Goal: Obtain resource: Obtain resource

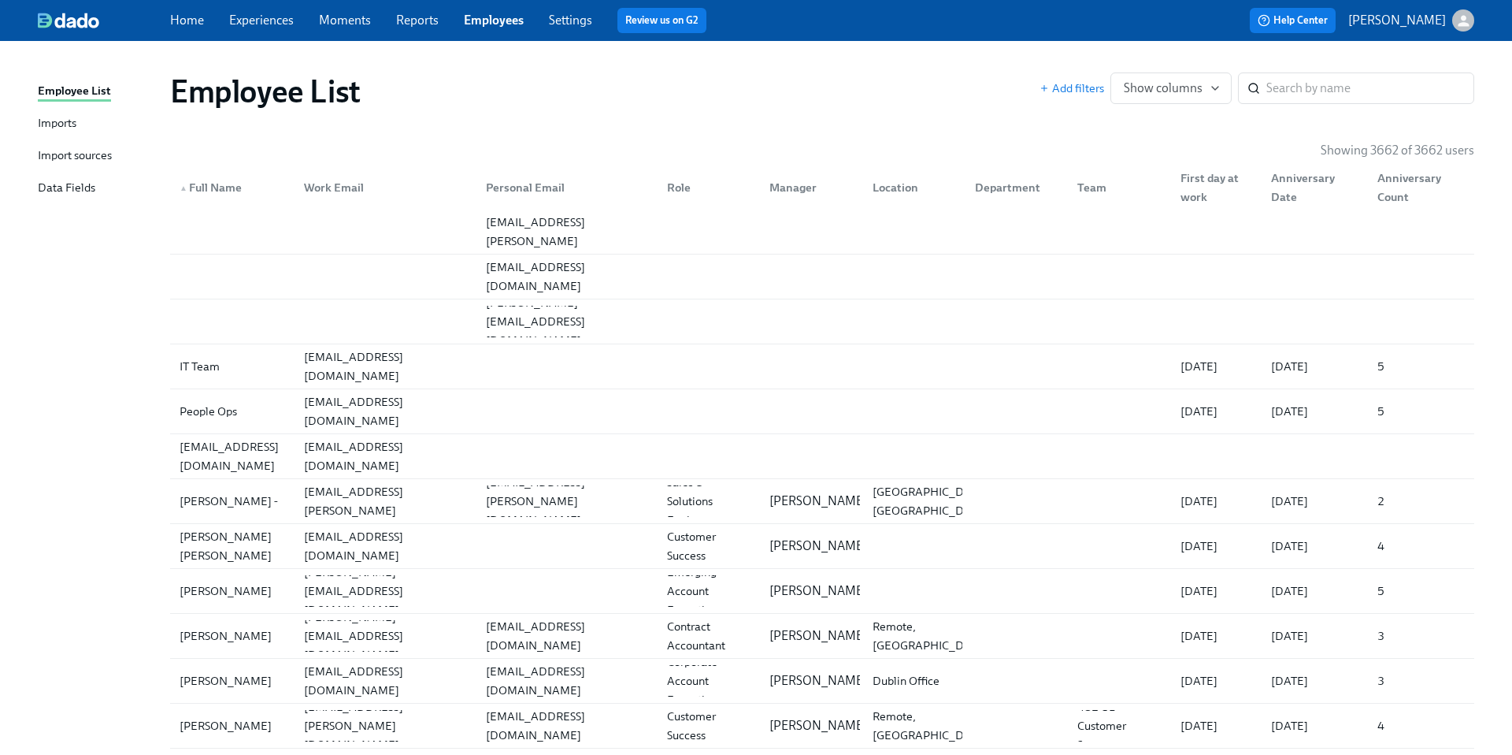
click at [256, 24] on link "Experiences" at bounding box center [261, 20] width 65 height 15
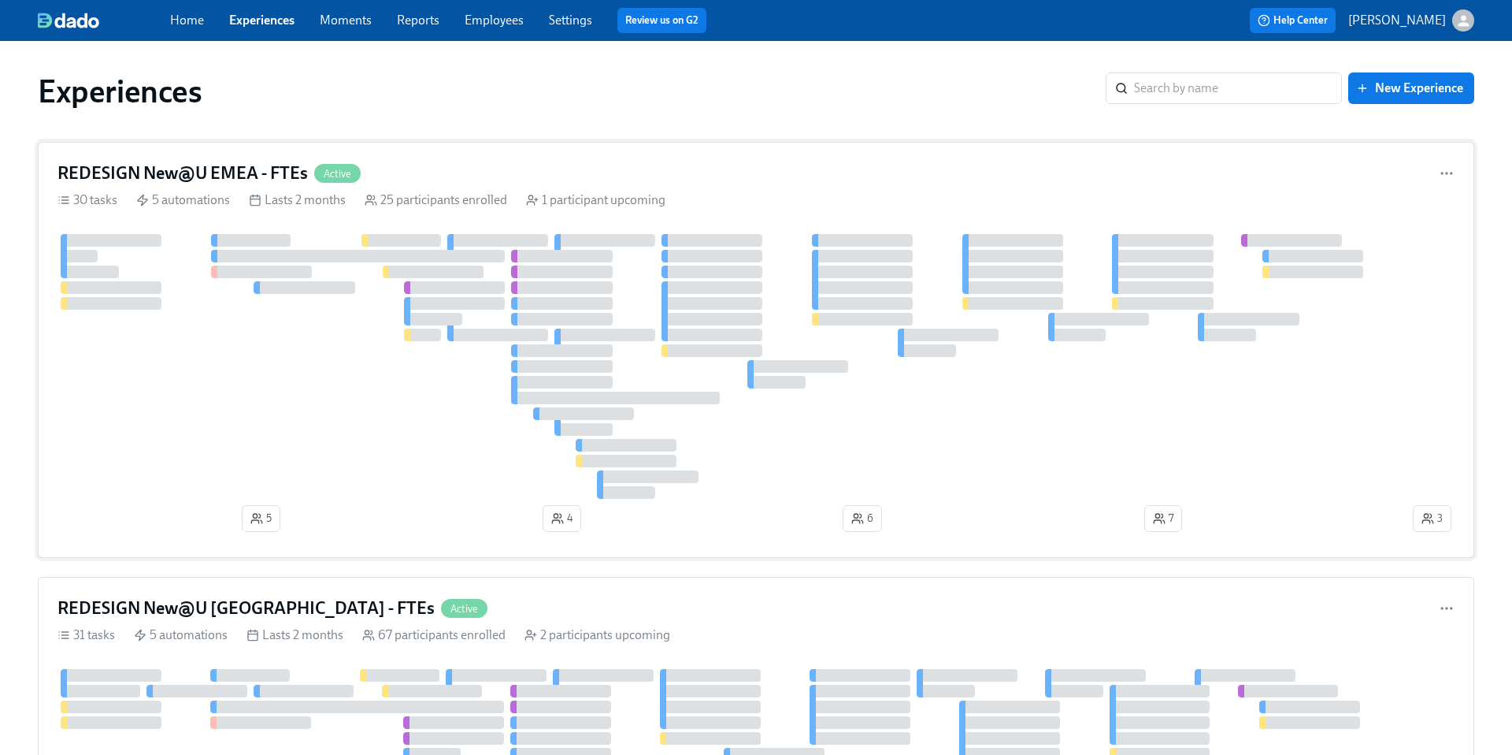
click at [202, 176] on h4 "REDESIGN New@U EMEA - FTEs" at bounding box center [183, 173] width 250 height 24
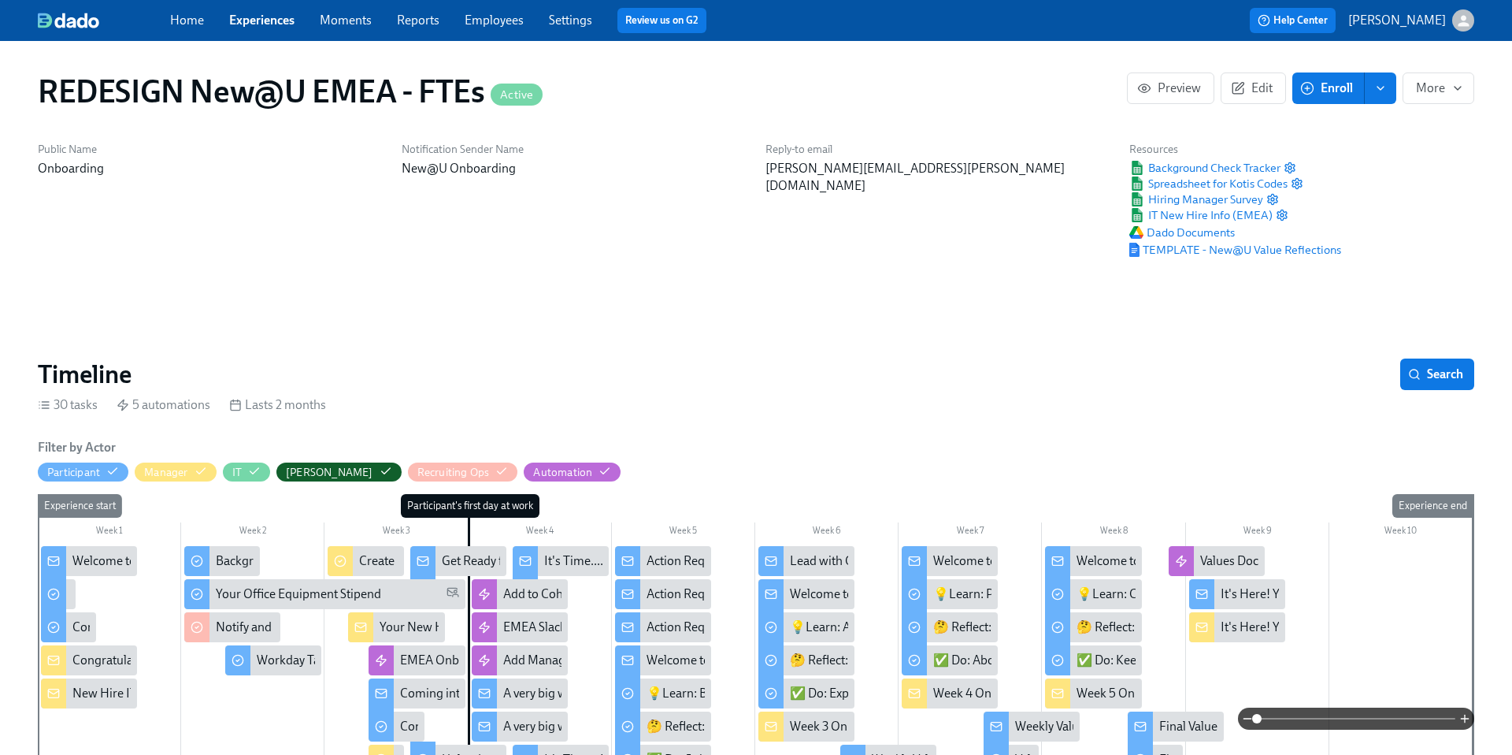
scroll to position [0, 10946]
click at [1216, 188] on span "Spreadsheet for Kotis Codes" at bounding box center [1209, 184] width 158 height 16
click at [1198, 188] on span "Spreadsheet for Kotis Codes" at bounding box center [1209, 184] width 158 height 16
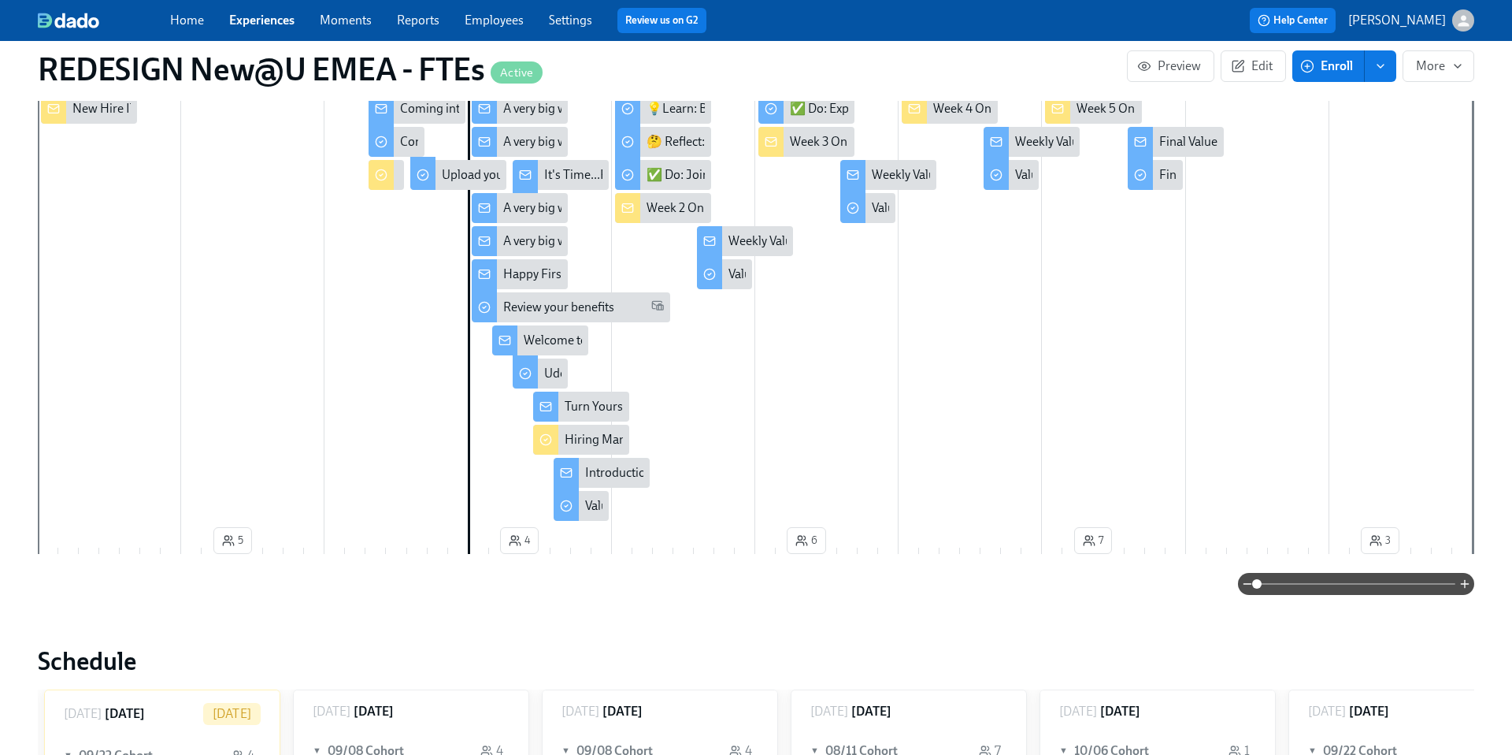
scroll to position [516, 0]
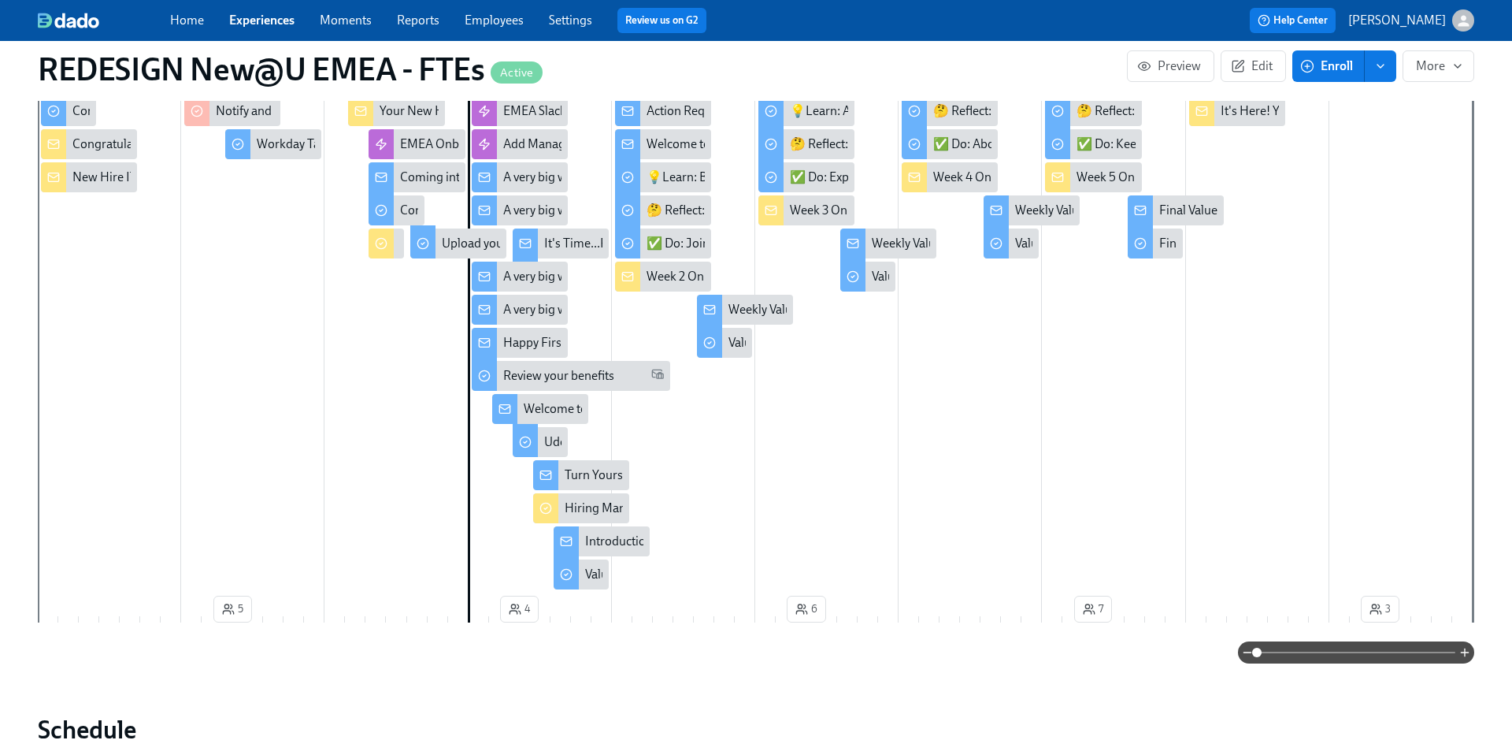
click at [247, 26] on link "Experiences" at bounding box center [261, 20] width 65 height 15
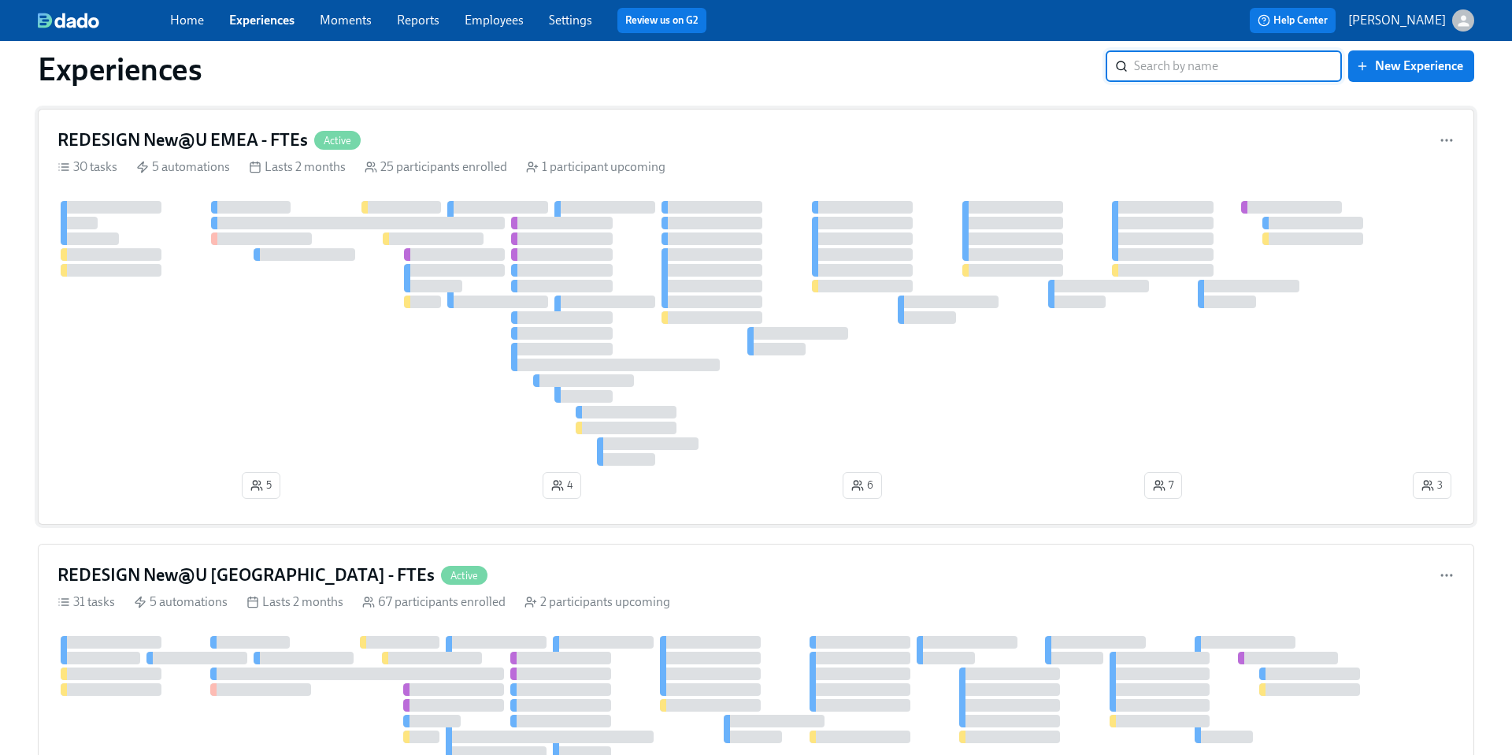
scroll to position [42, 0]
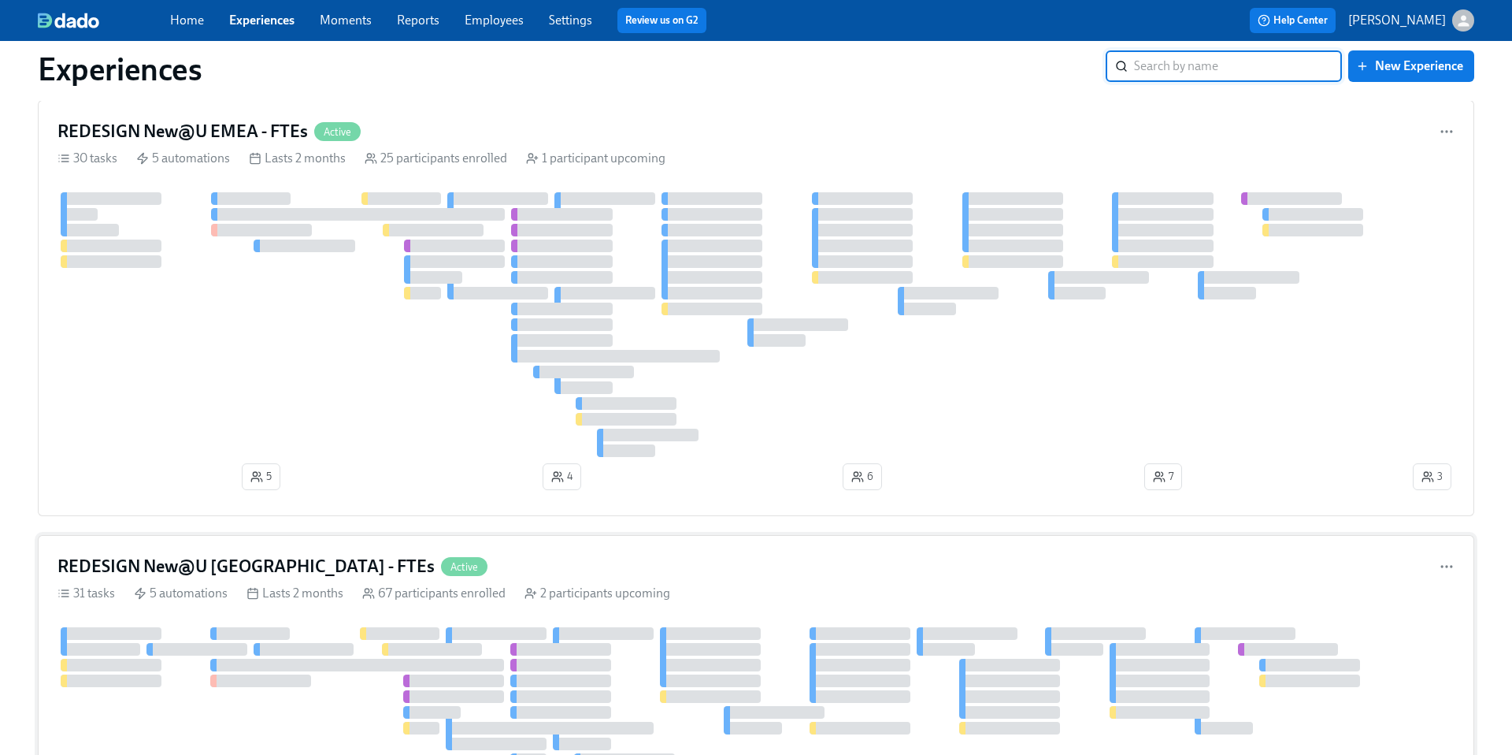
click at [180, 569] on h4 "REDESIGN New@U [GEOGRAPHIC_DATA] - FTEs" at bounding box center [246, 567] width 377 height 24
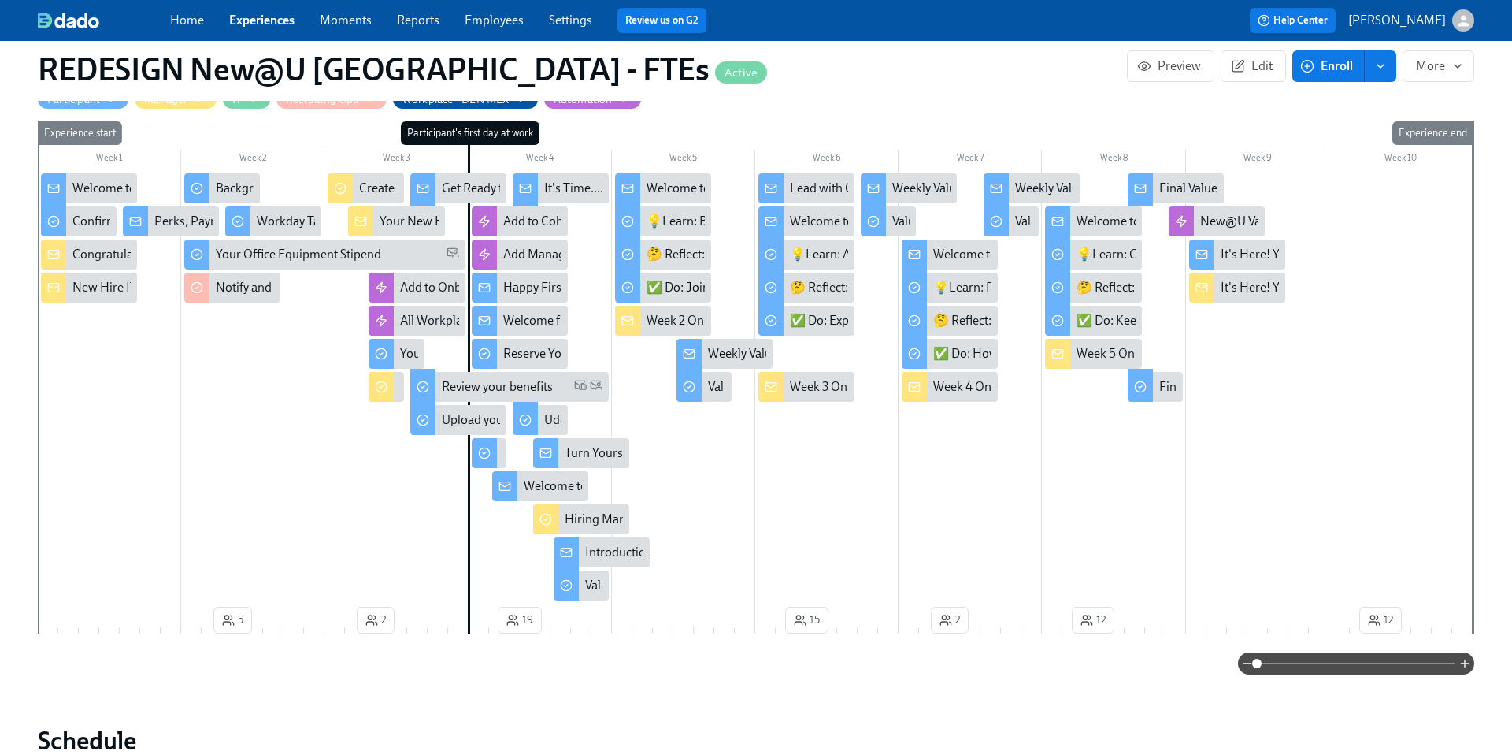
scroll to position [389, 0]
click at [105, 184] on div "Welcome to Udemy - We’re So Happy You’re Here!" at bounding box center [204, 187] width 265 height 17
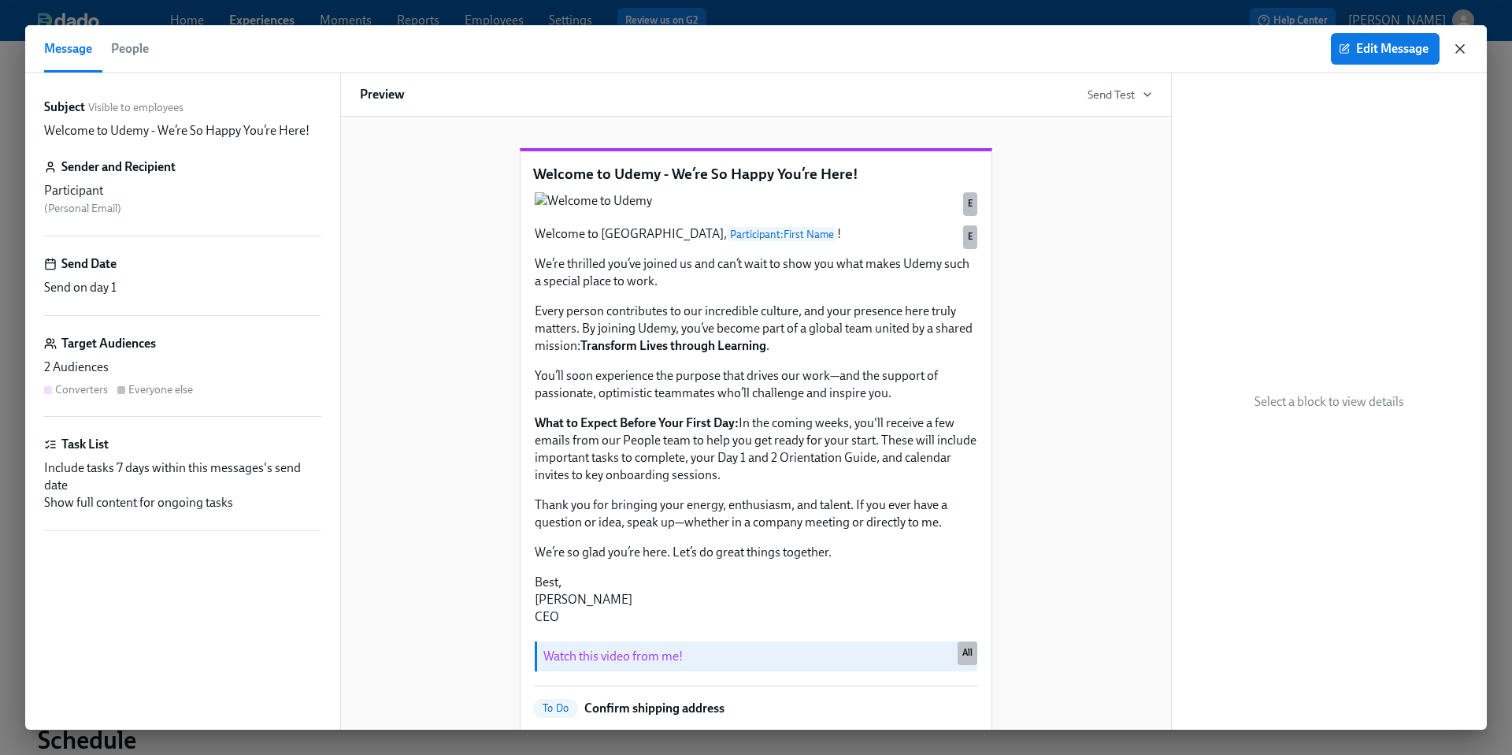
click at [1456, 44] on icon "button" at bounding box center [1460, 49] width 16 height 16
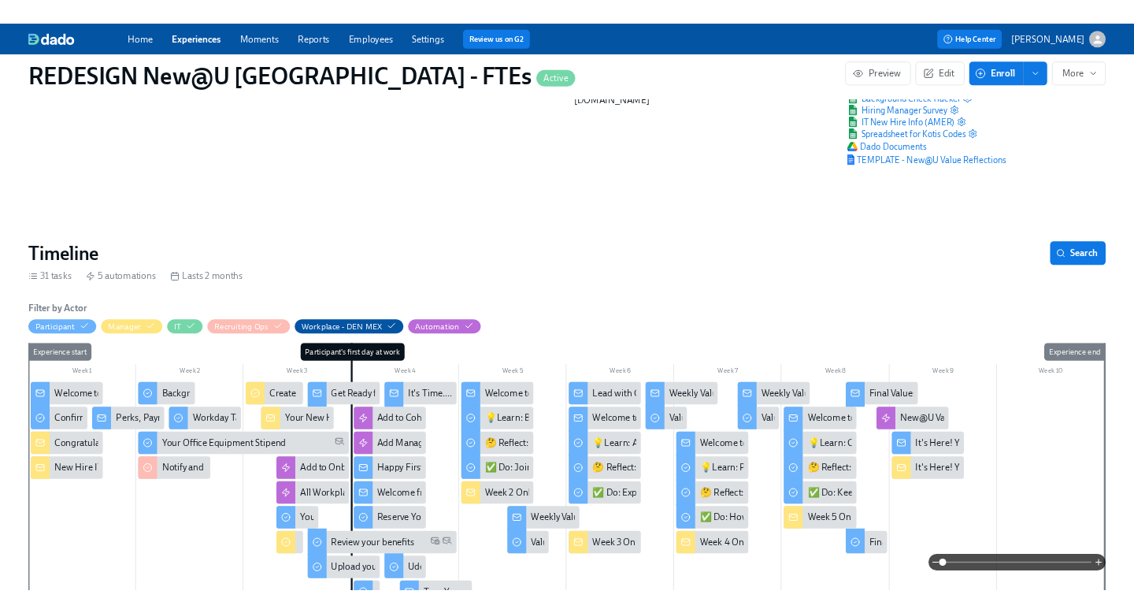
scroll to position [90, 0]
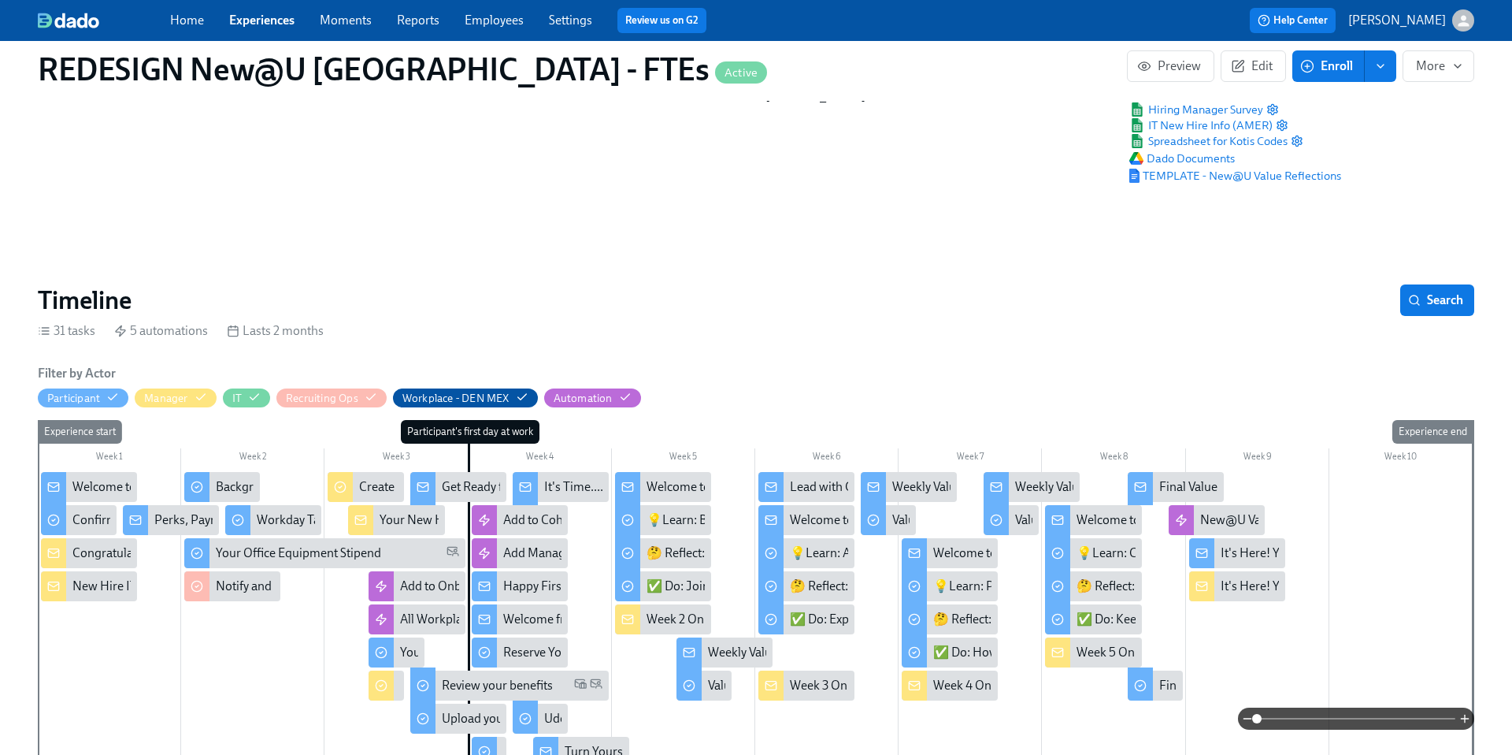
click at [588, 494] on div "It's Time....For Some Swag!" at bounding box center [617, 486] width 147 height 17
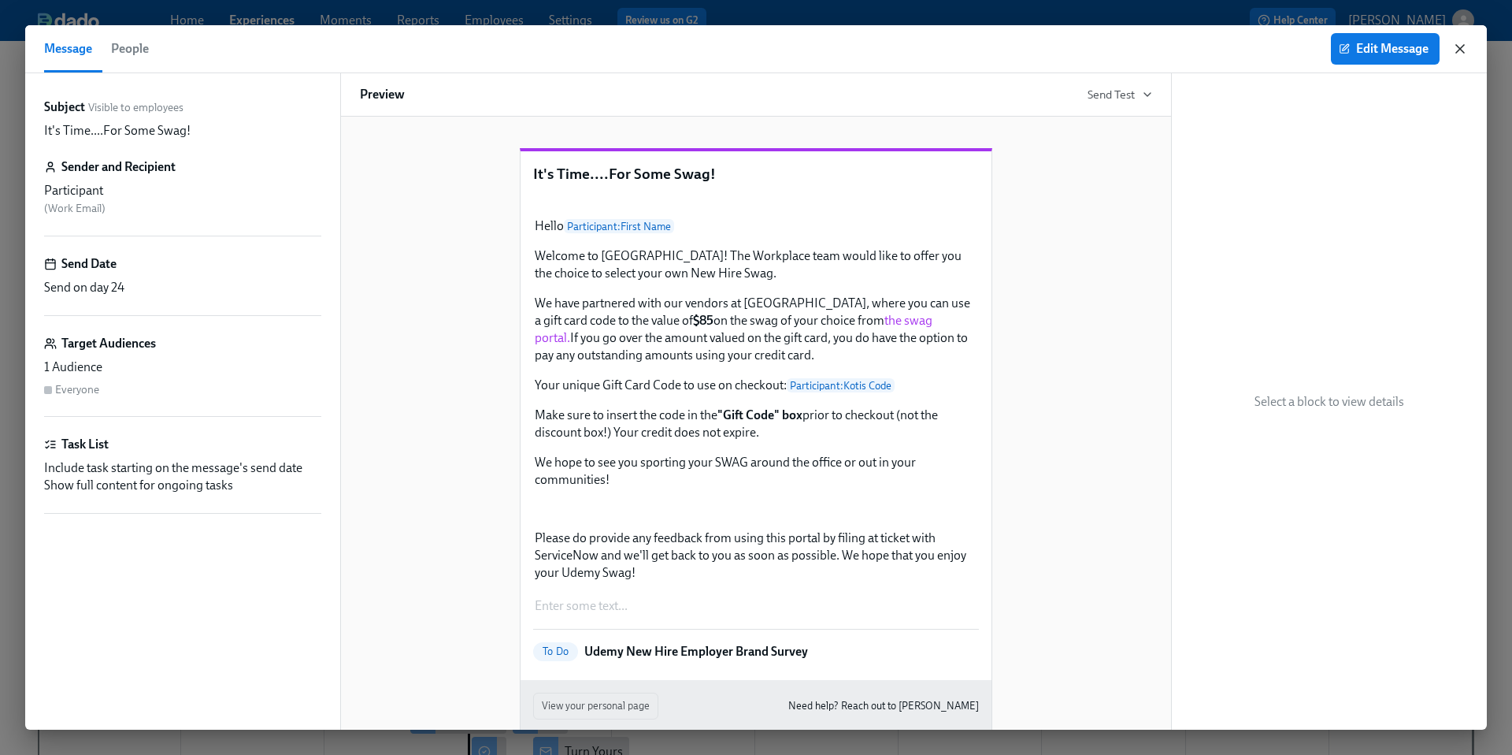
click at [1461, 51] on icon "button" at bounding box center [1460, 49] width 16 height 16
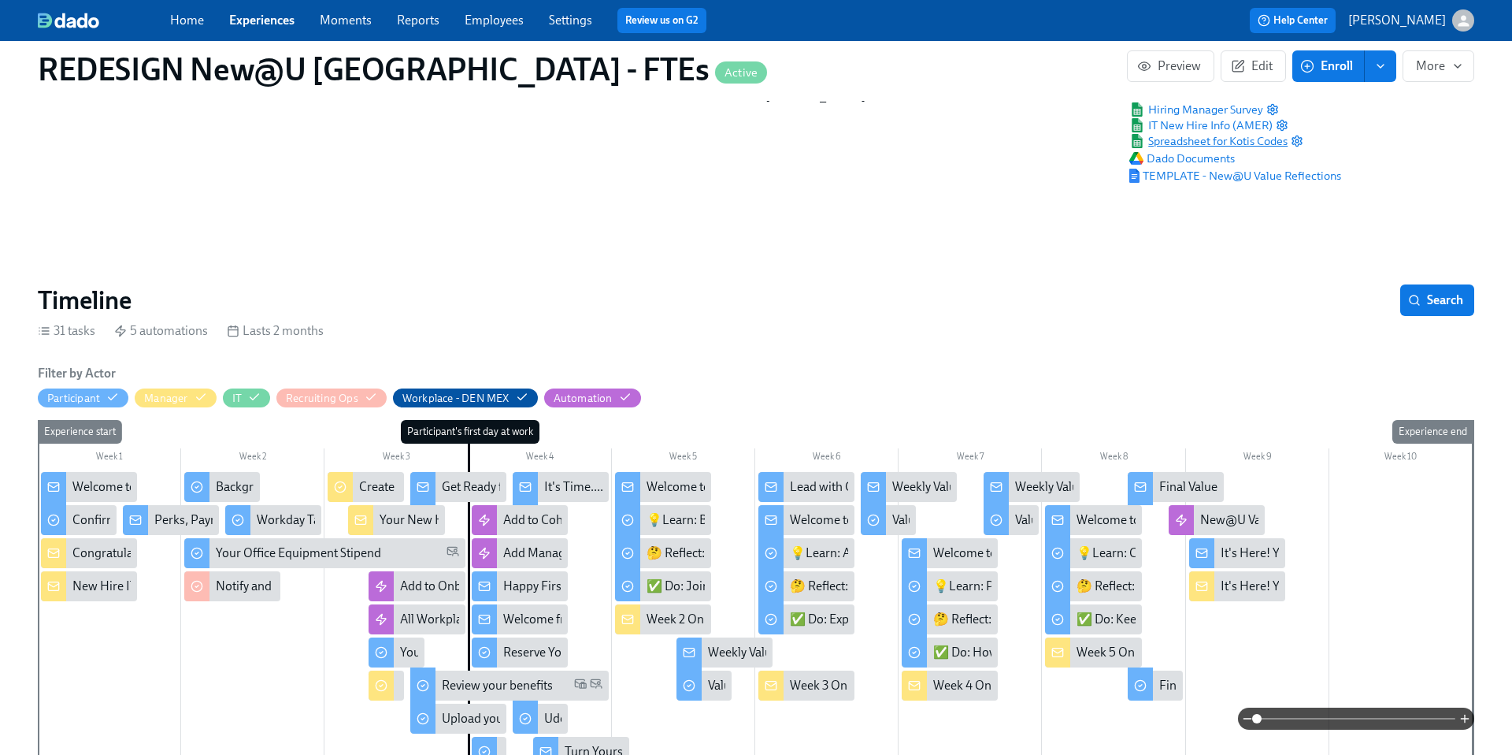
click at [1177, 143] on span "Spreadsheet for Kotis Codes" at bounding box center [1209, 141] width 158 height 16
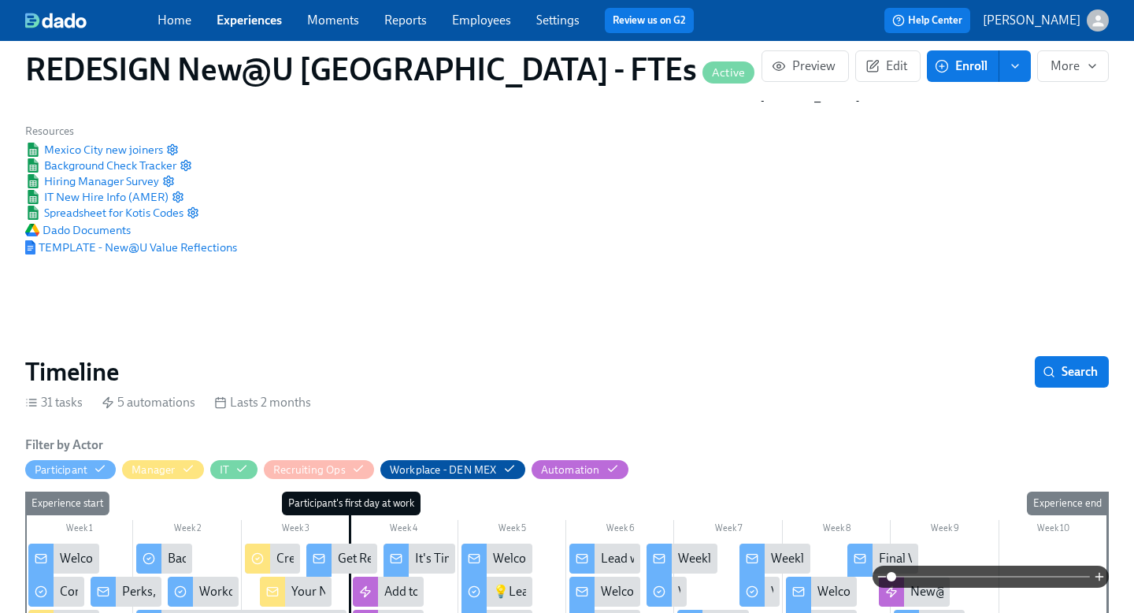
scroll to position [0, 10448]
click at [172, 16] on link "Home" at bounding box center [175, 20] width 34 height 15
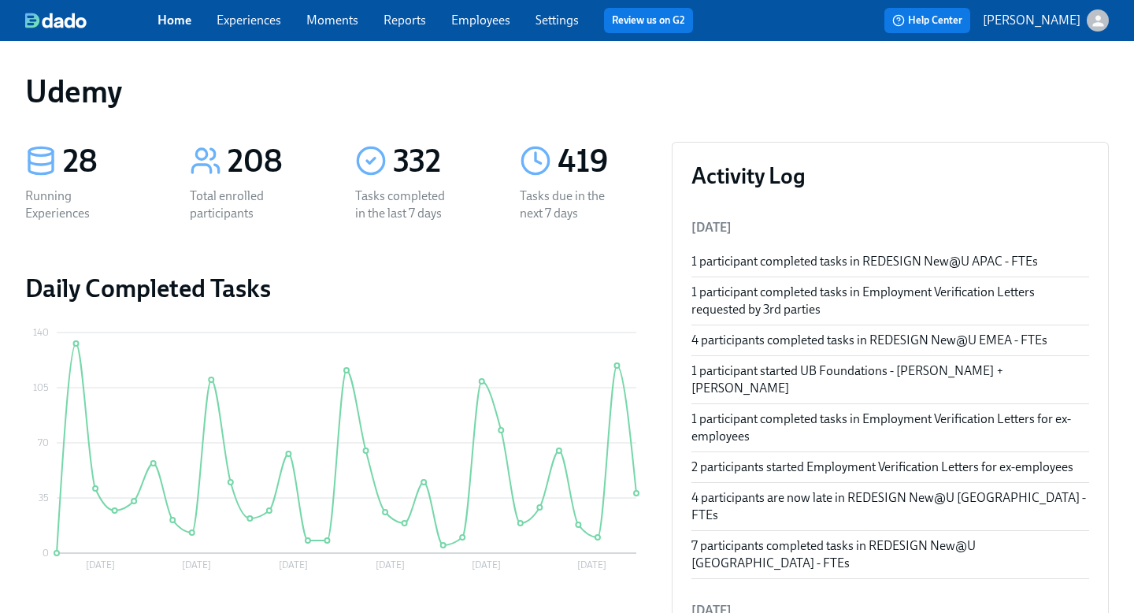
click at [486, 17] on link "Employees" at bounding box center [480, 20] width 59 height 15
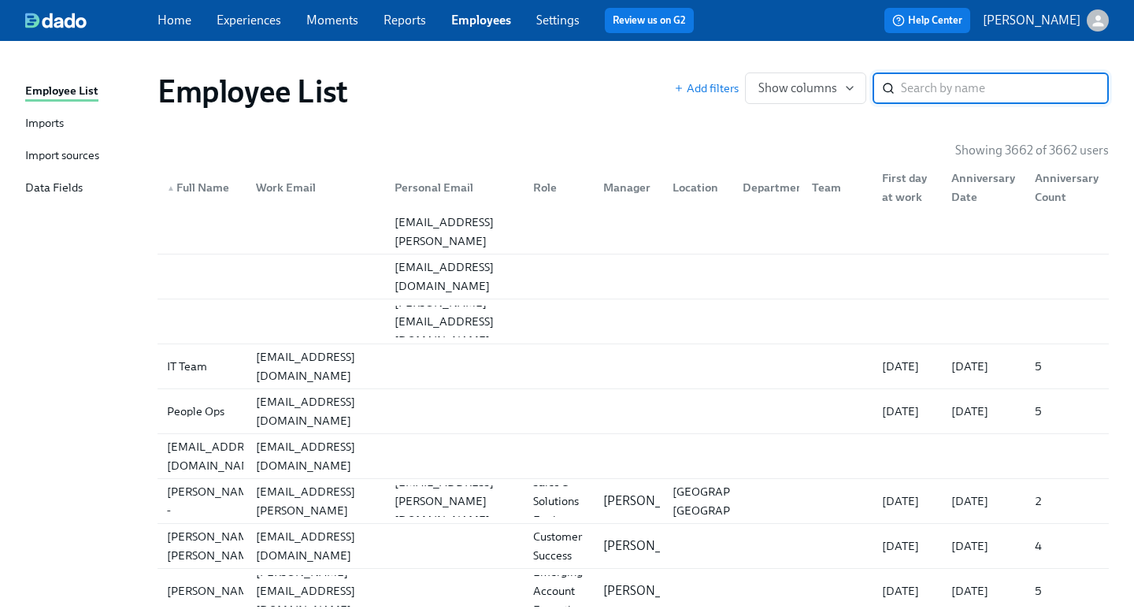
click at [71, 154] on div "Import sources" at bounding box center [62, 157] width 74 height 20
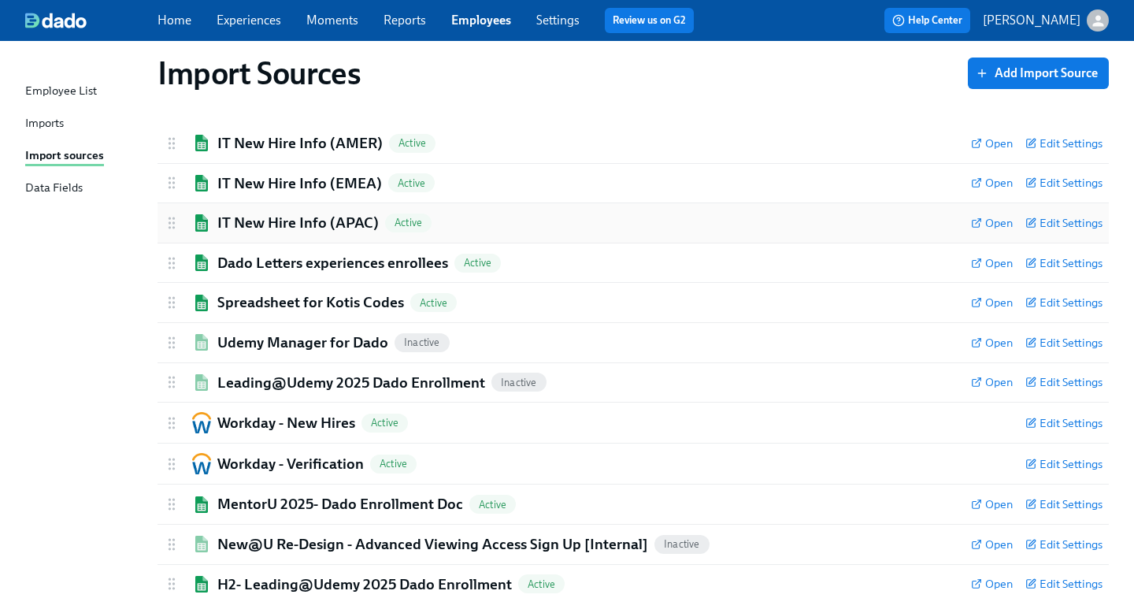
scroll to position [46, 0]
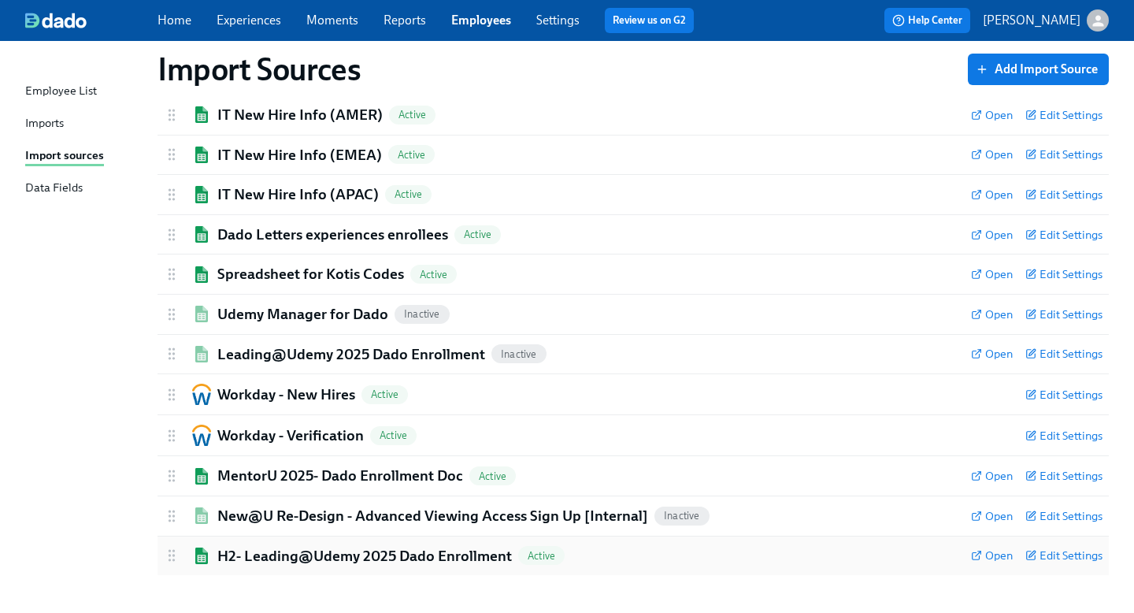
click at [292, 558] on h2 "H2- Leading@Udemy 2025 Dado Enrollment" at bounding box center [364, 556] width 295 height 20
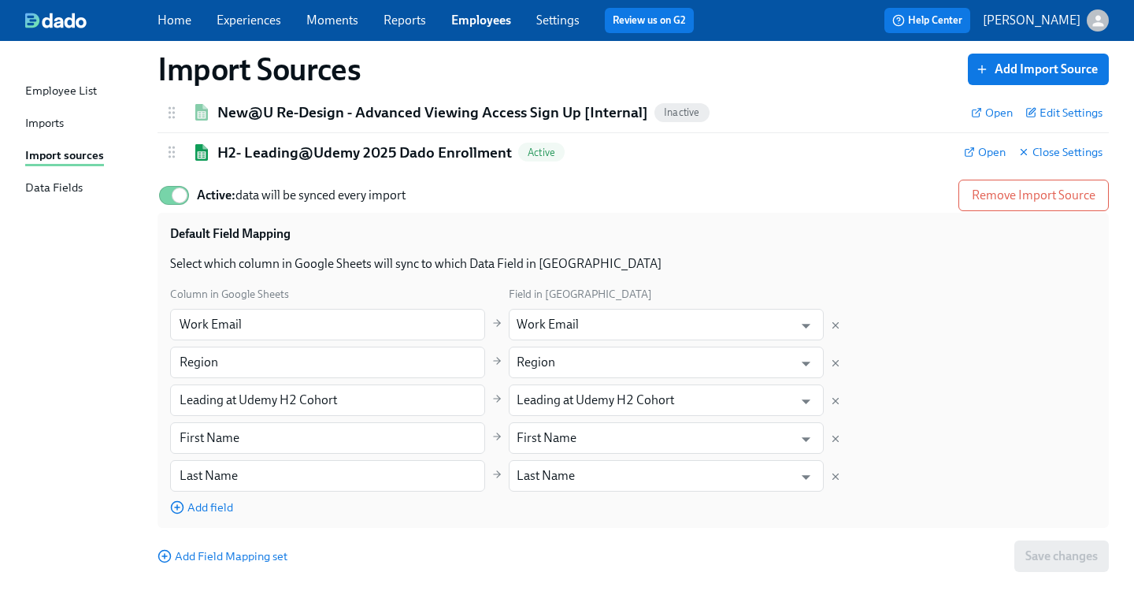
scroll to position [454, 0]
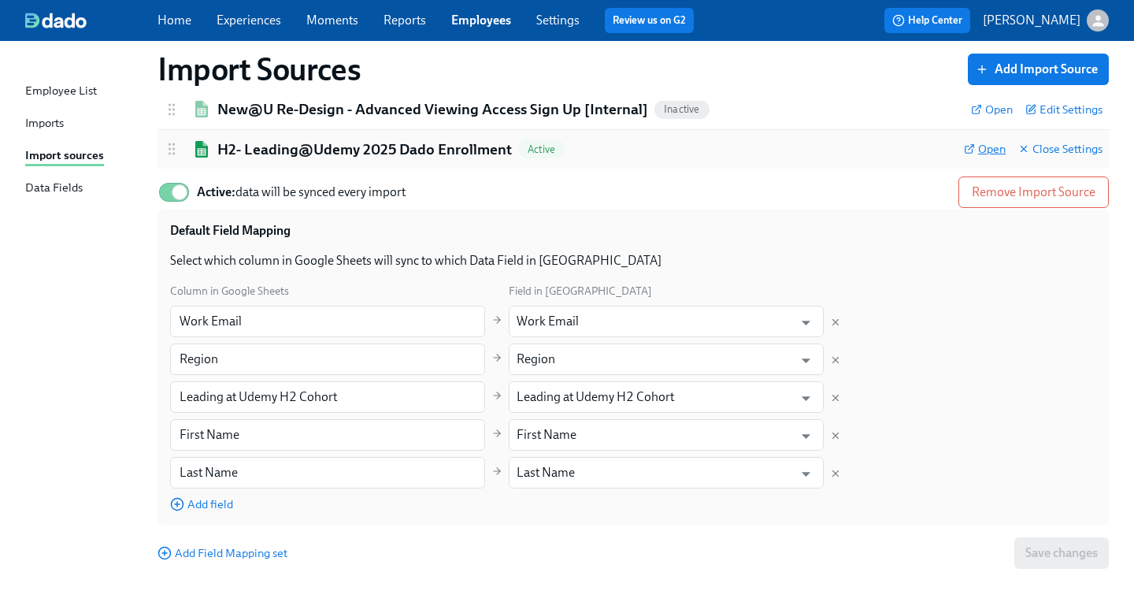
click at [992, 146] on span "Open" at bounding box center [985, 149] width 42 height 16
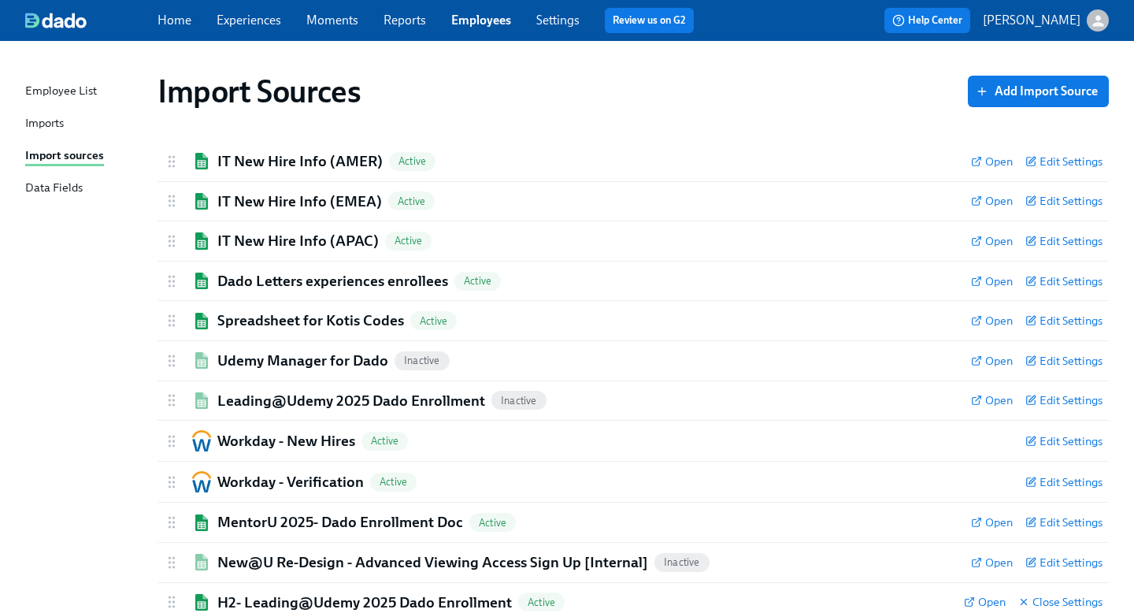
scroll to position [1, 0]
click at [262, 443] on h2 "Workday - New Hires" at bounding box center [286, 440] width 138 height 20
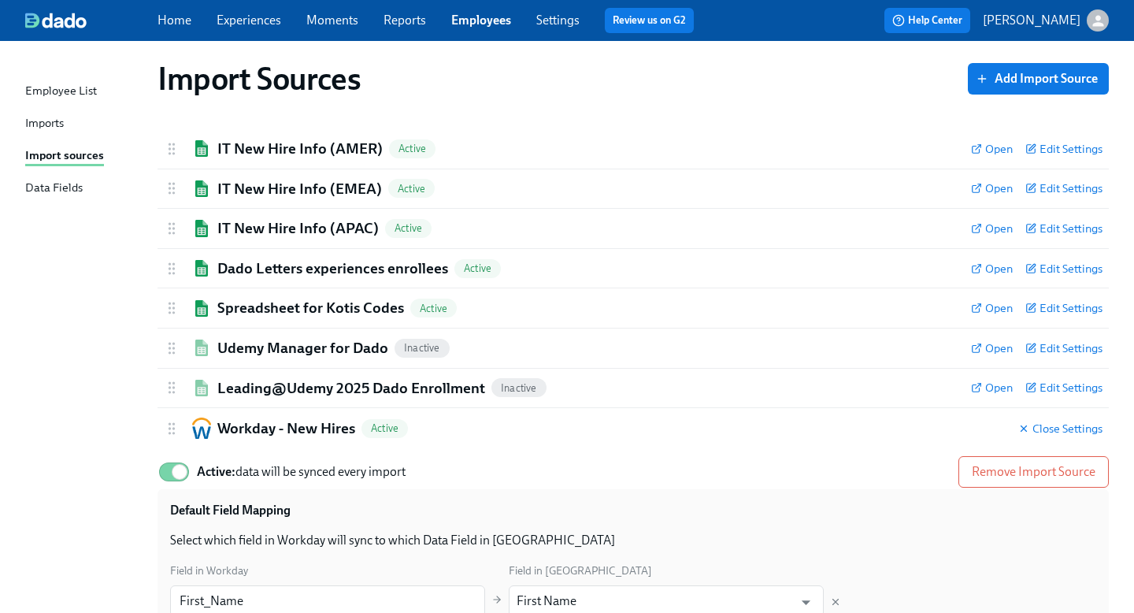
scroll to position [0, 0]
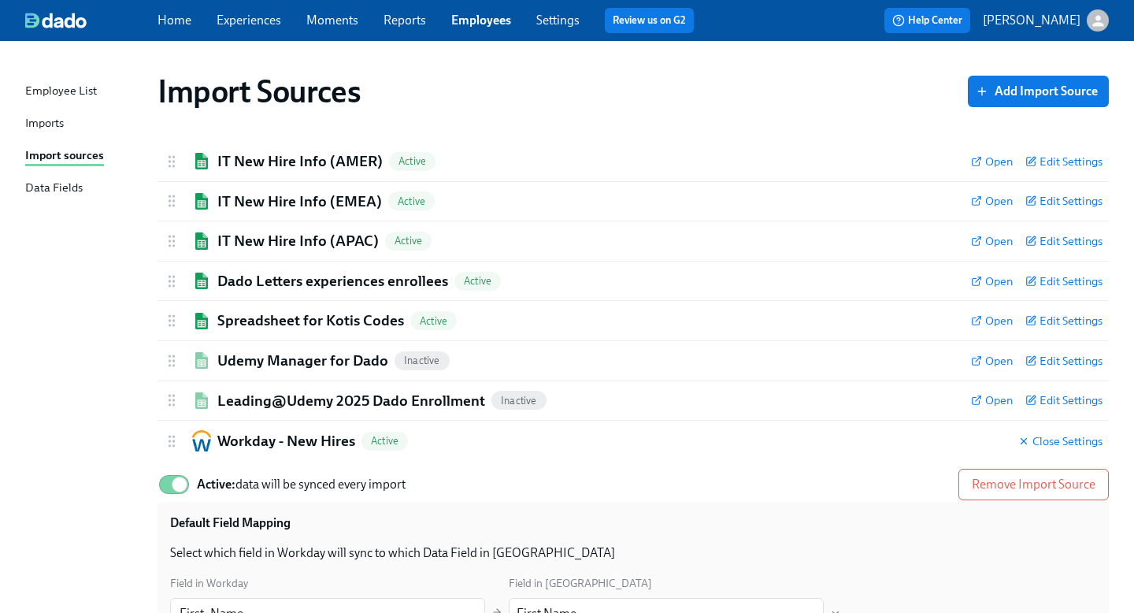
click at [175, 18] on link "Home" at bounding box center [175, 20] width 34 height 15
